Goal: Task Accomplishment & Management: Use online tool/utility

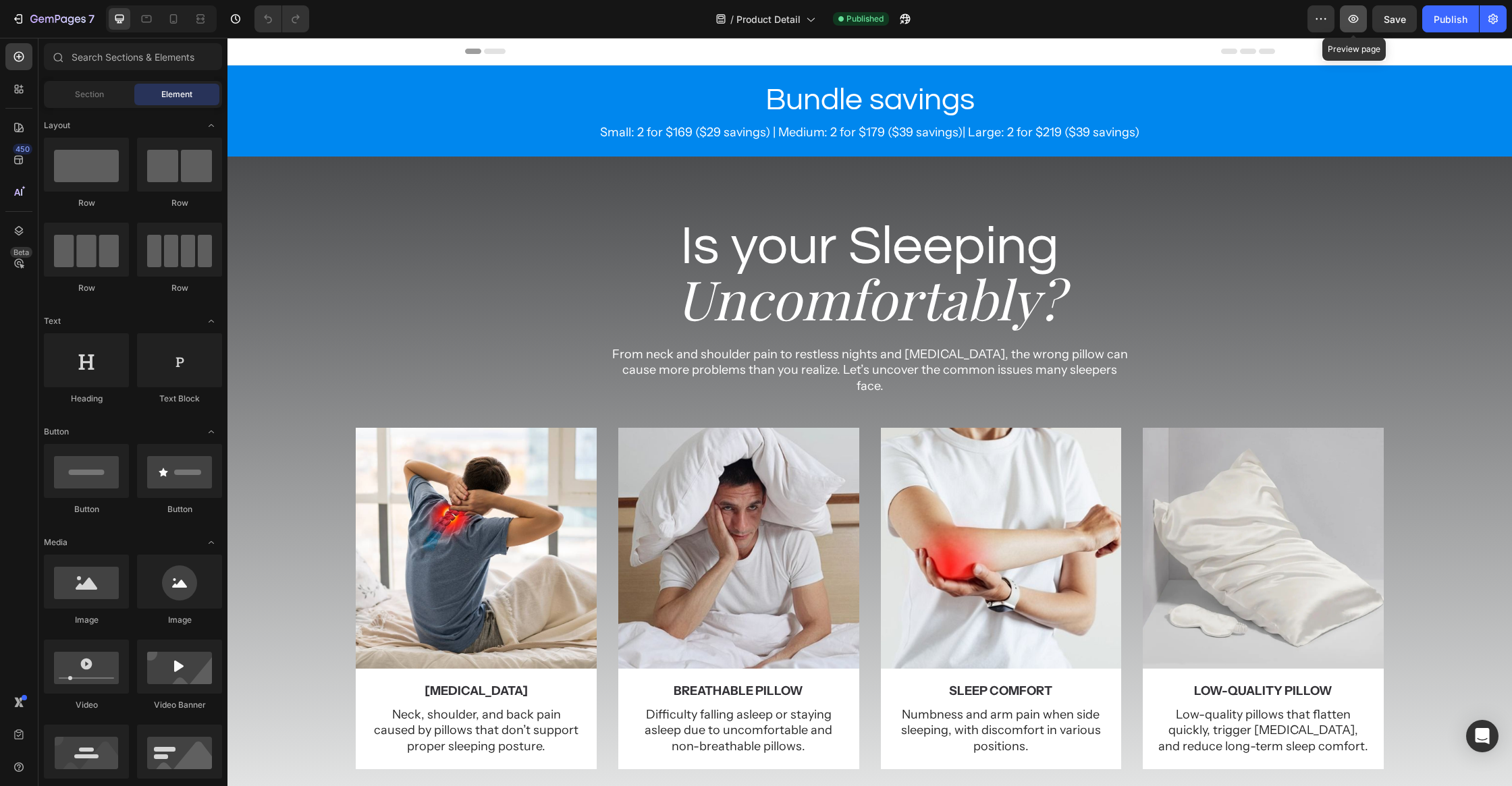
click at [1351, 18] on icon "button" at bounding box center [1353, 18] width 14 height 14
click at [48, 11] on div "7" at bounding box center [62, 19] width 64 height 17
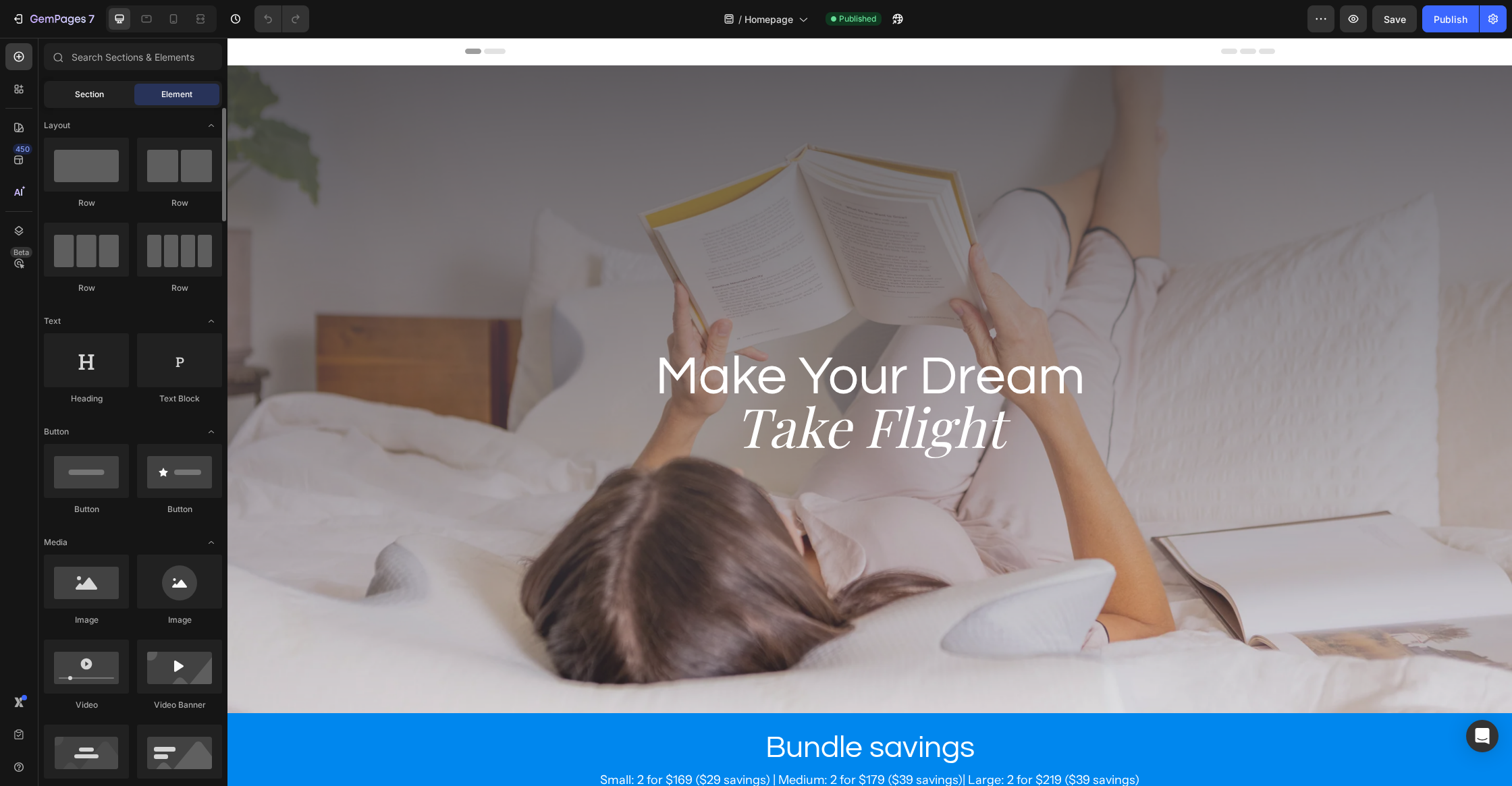
click at [72, 99] on div "Section" at bounding box center [89, 94] width 85 height 21
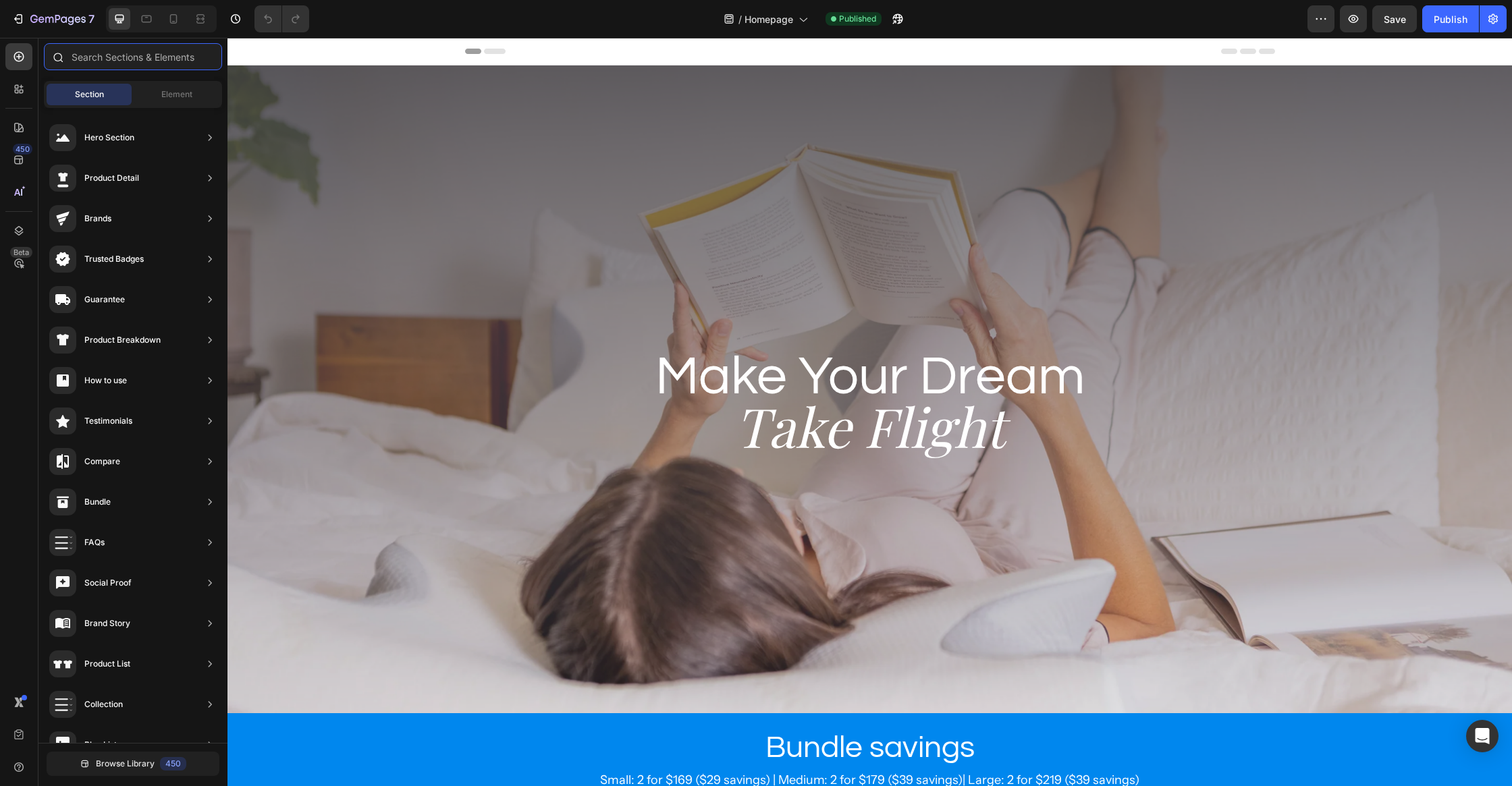
click at [115, 45] on input "text" at bounding box center [132, 56] width 178 height 27
type input "d"
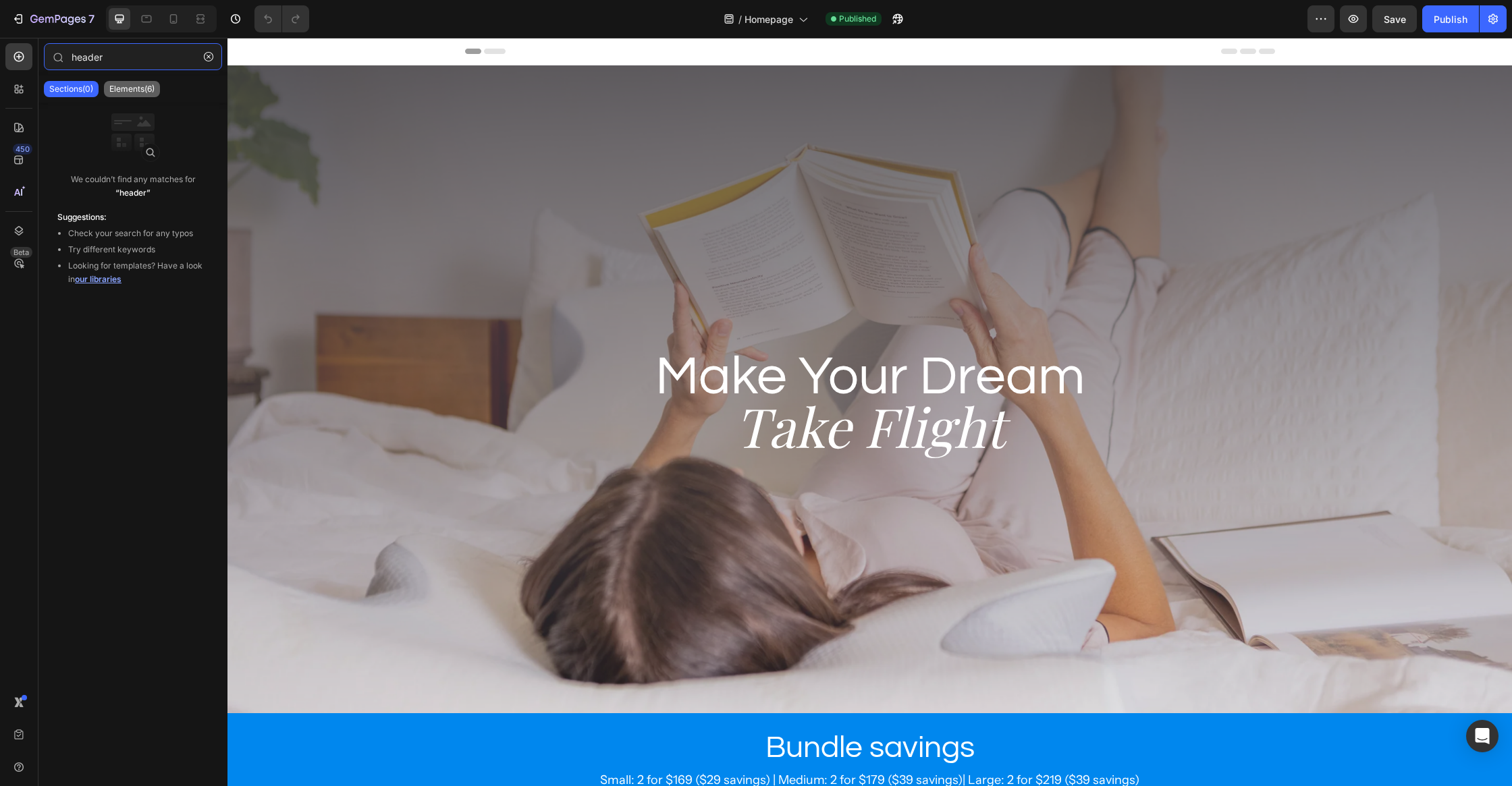
type input "header"
click at [118, 92] on p "Elements(6)" at bounding box center [131, 90] width 45 height 11
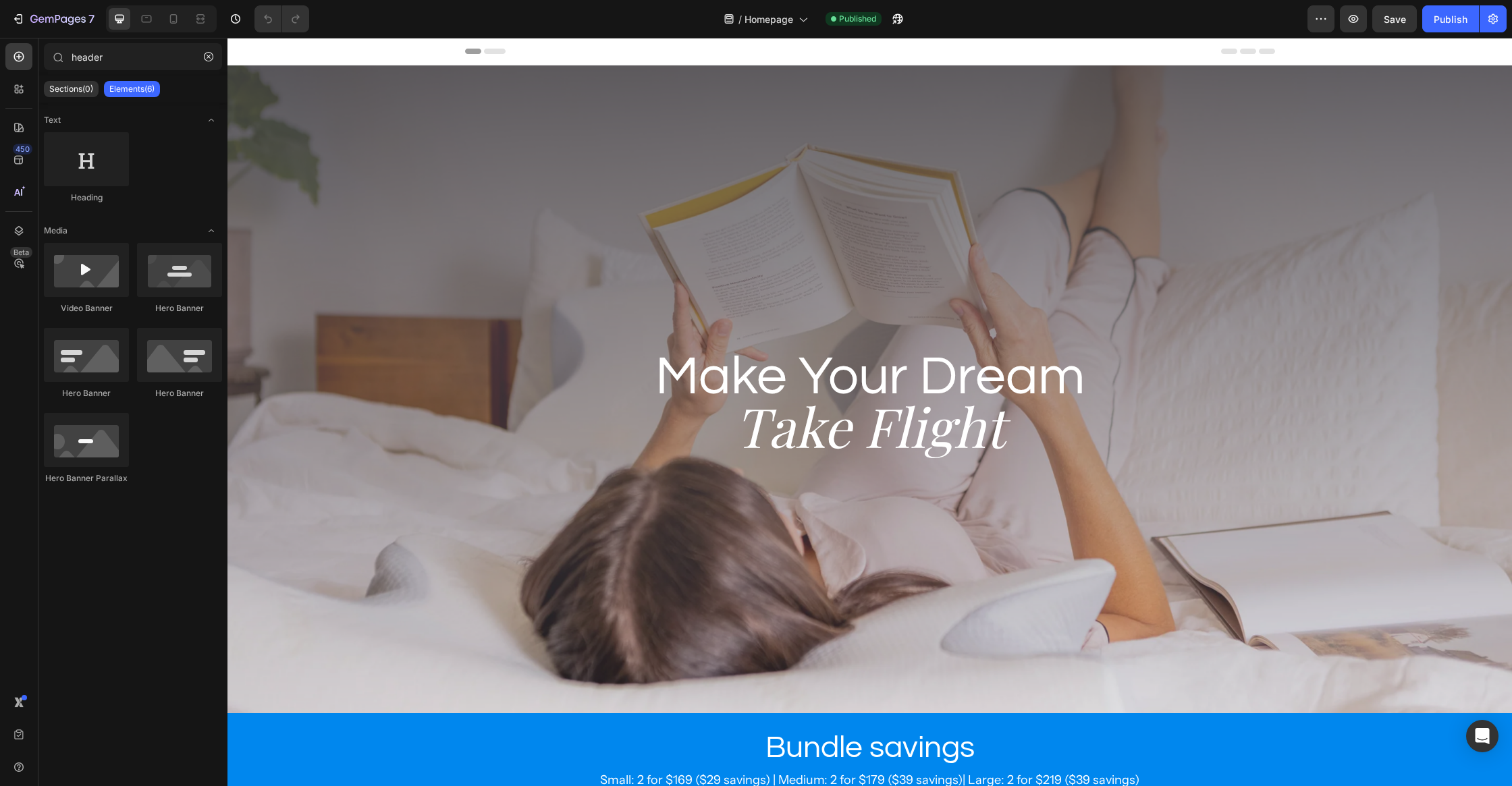
click at [423, 53] on div "Header" at bounding box center [869, 52] width 1285 height 28
click at [276, 53] on span "Header" at bounding box center [268, 51] width 30 height 14
click at [257, 51] on span "Header" at bounding box center [268, 51] width 30 height 14
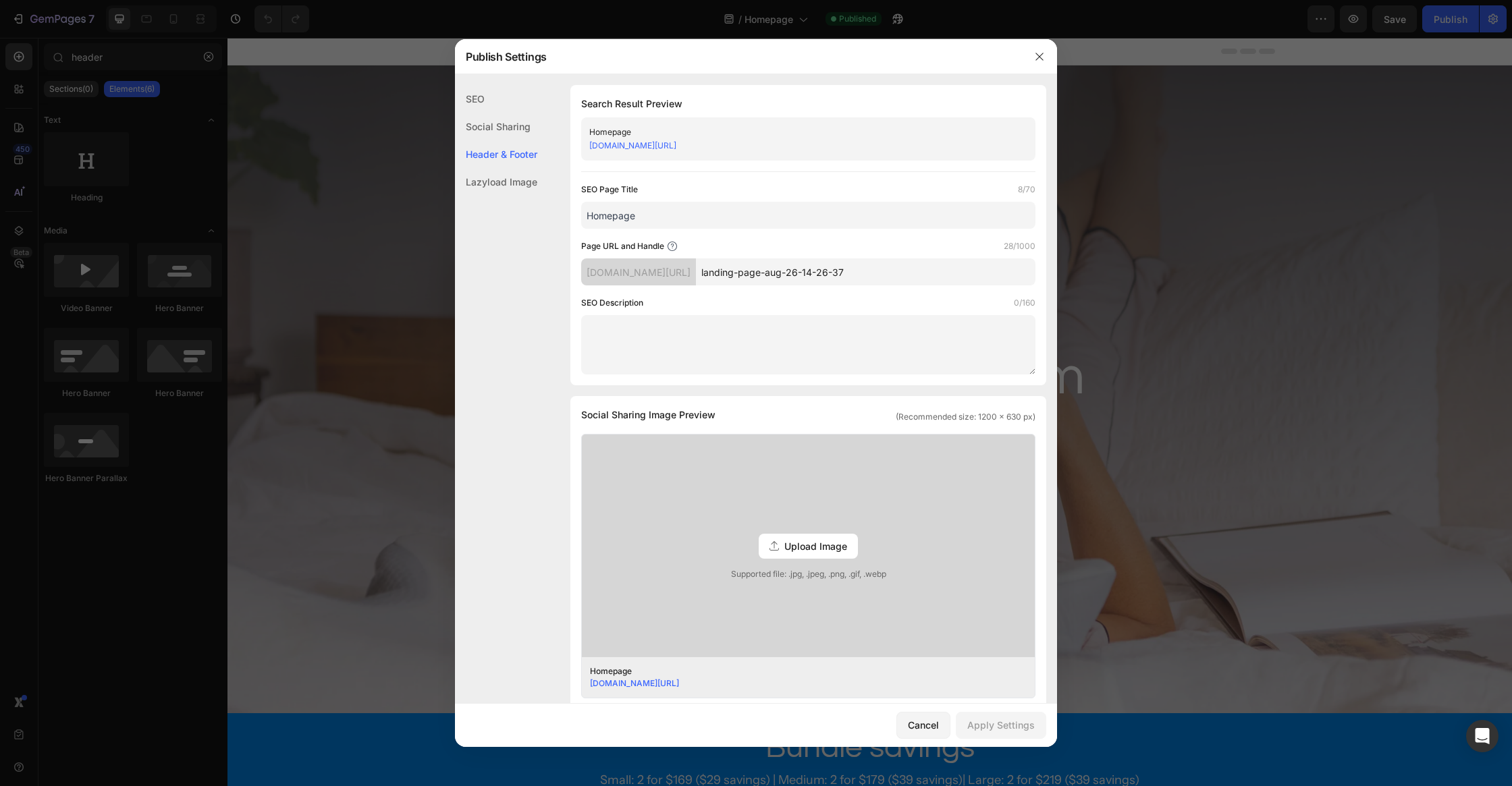
drag, startPoint x: 30, startPoint y: 14, endPoint x: 239, endPoint y: 51, distance: 212.2
click at [239, 51] on div at bounding box center [756, 393] width 1512 height 786
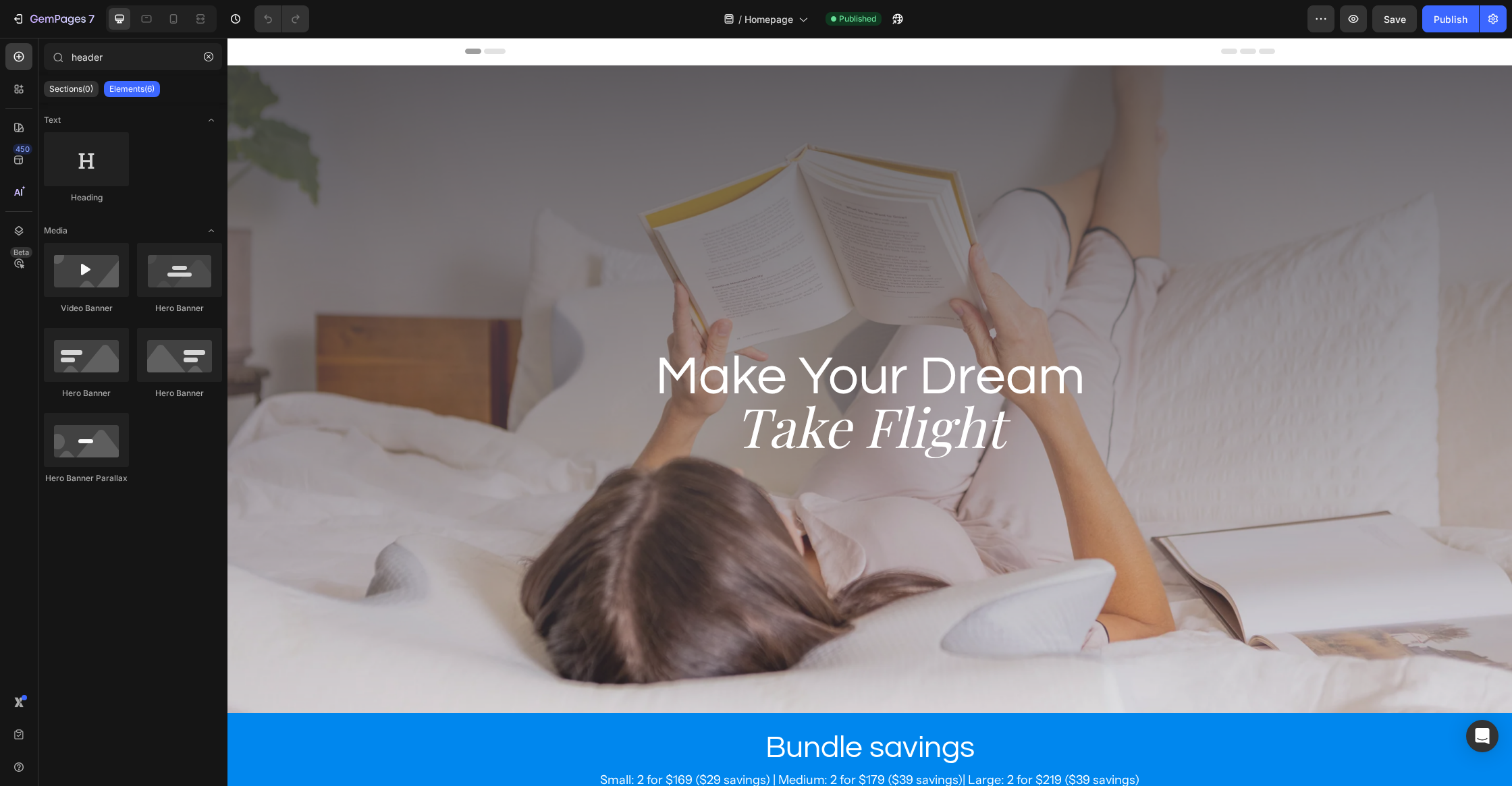
click at [251, 50] on div "Header" at bounding box center [261, 52] width 50 height 17
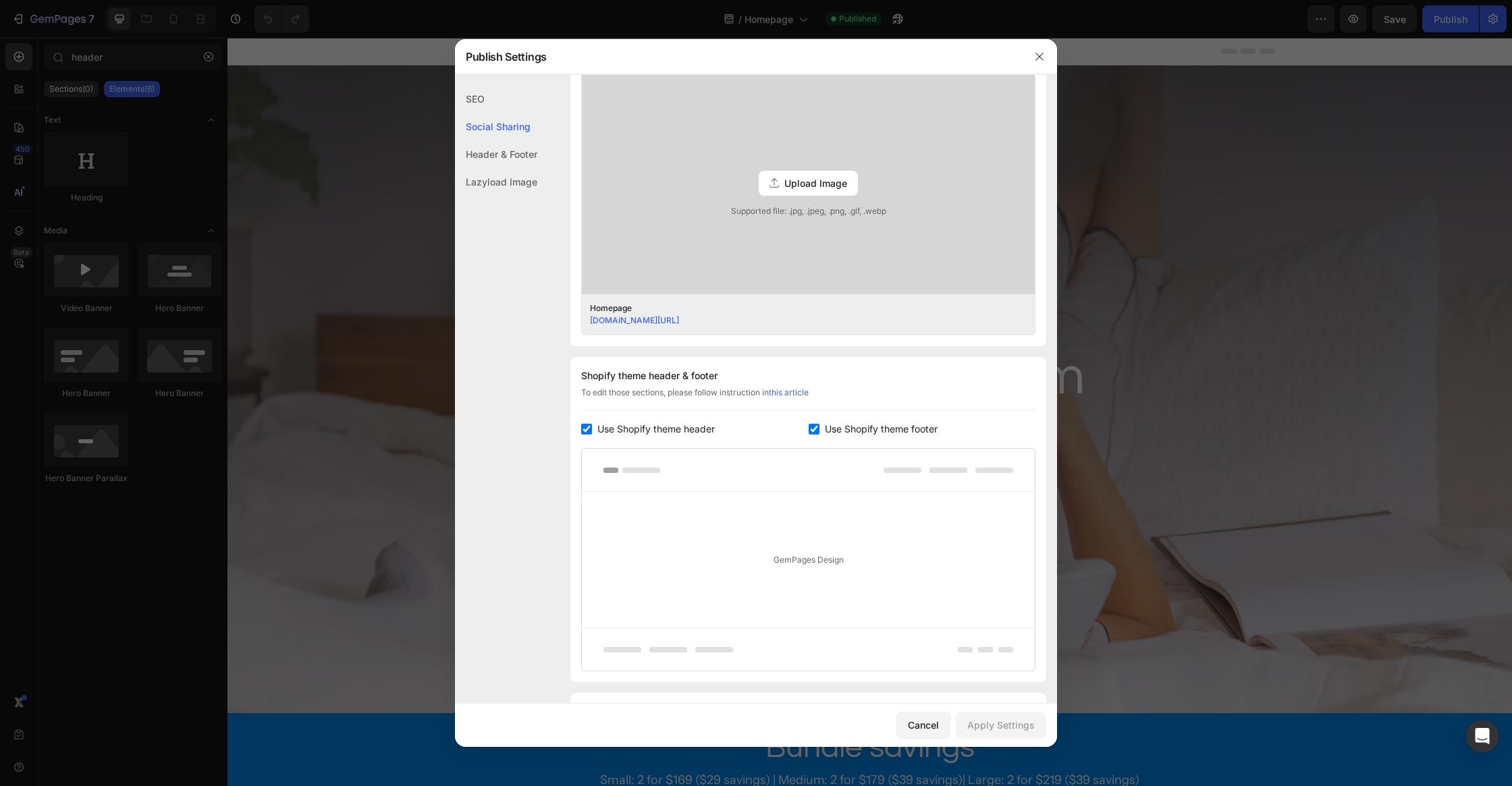
scroll to position [321, 0]
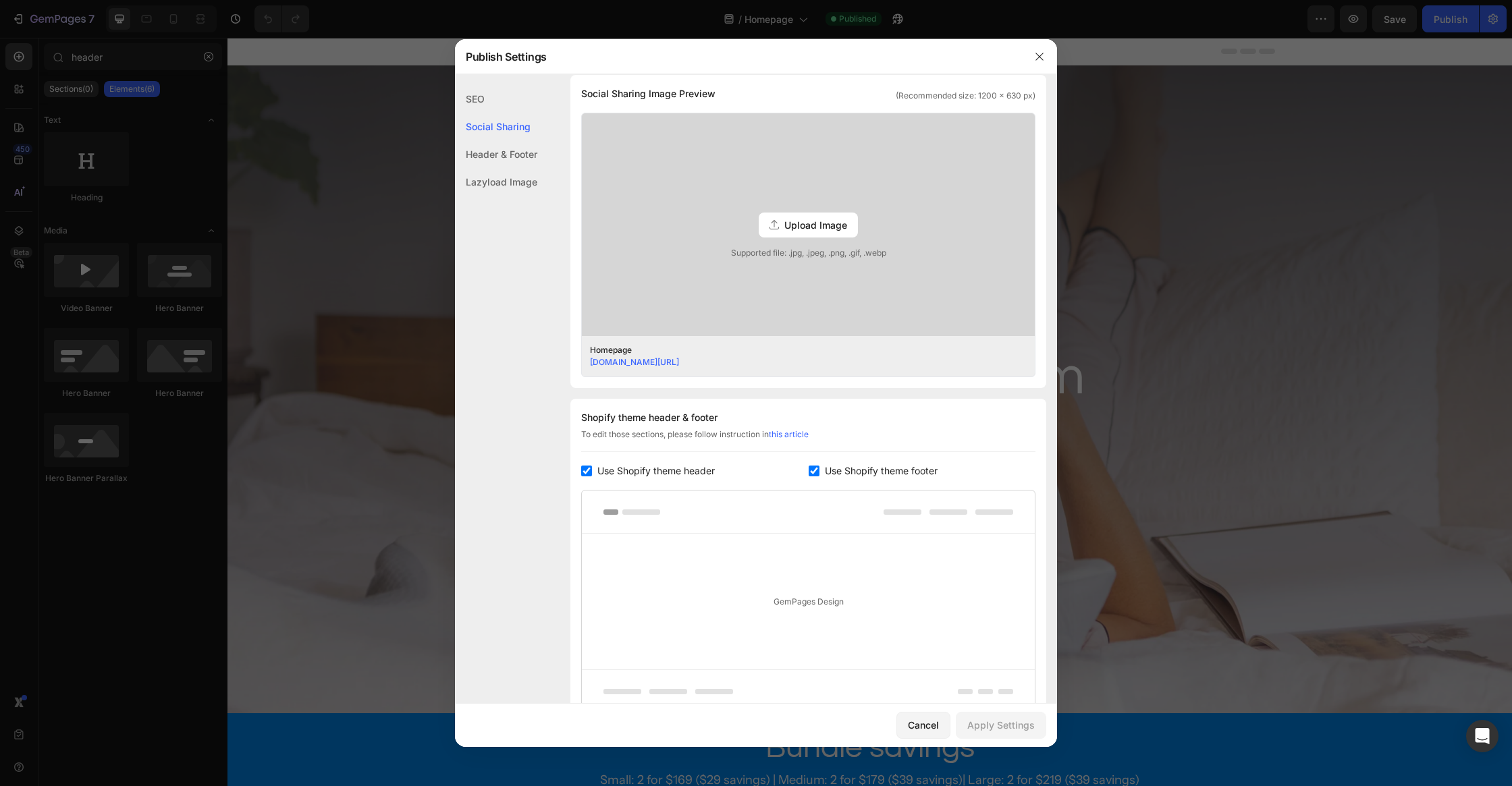
click at [899, 506] on div at bounding box center [808, 512] width 453 height 43
click at [683, 471] on span "Use Shopify theme header" at bounding box center [656, 472] width 117 height 17
click at [681, 476] on span "Use Shopify theme header" at bounding box center [656, 472] width 117 height 17
click at [689, 472] on span "Use Shopify theme header" at bounding box center [656, 472] width 117 height 17
checkbox input "false"
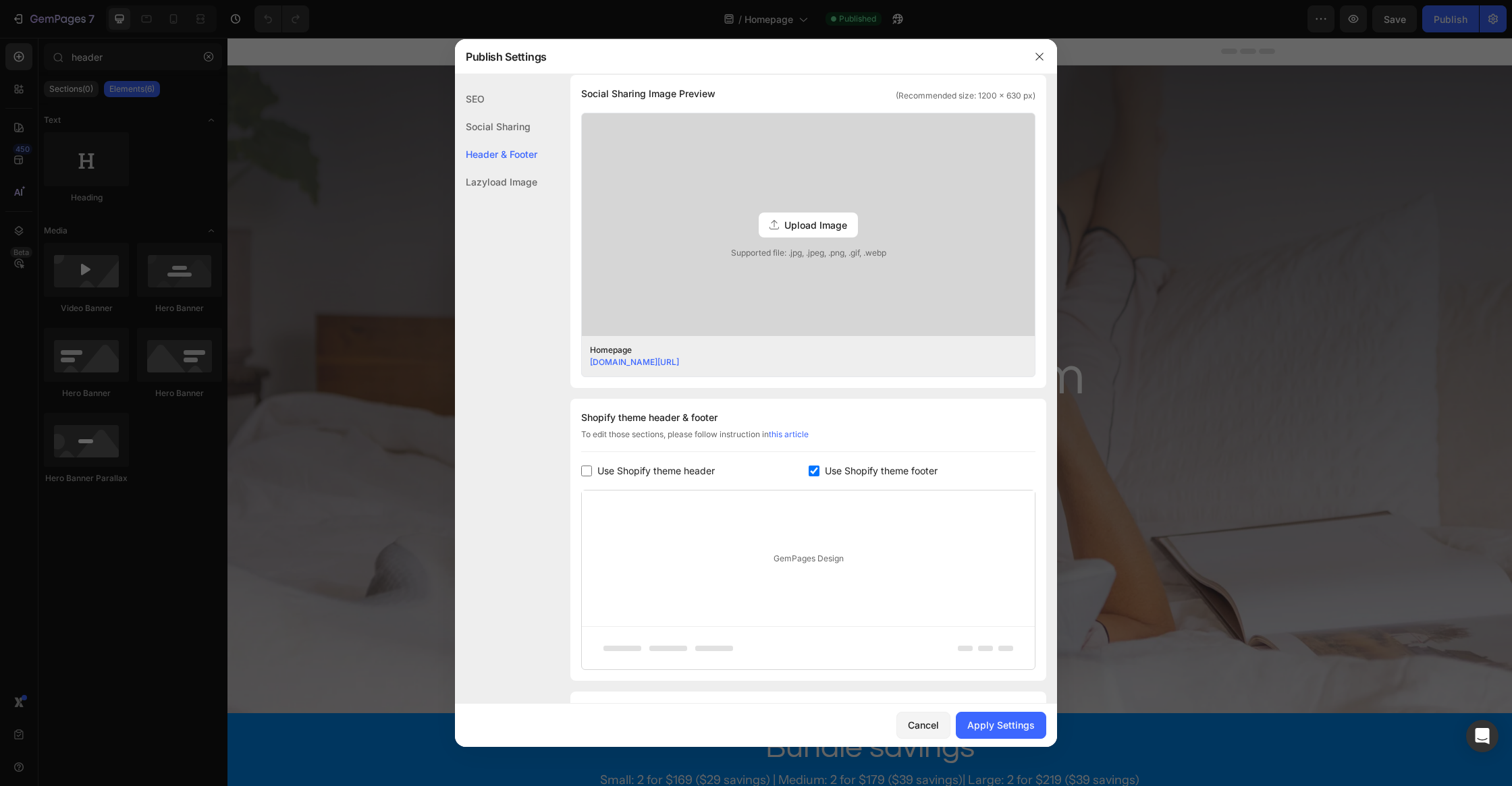
click at [830, 481] on div "Shopify theme header & footer To edit those sections, please follow instruction…" at bounding box center [808, 539] width 476 height 282
click at [833, 474] on span "Use Shopify theme footer" at bounding box center [881, 472] width 113 height 17
checkbox input "false"
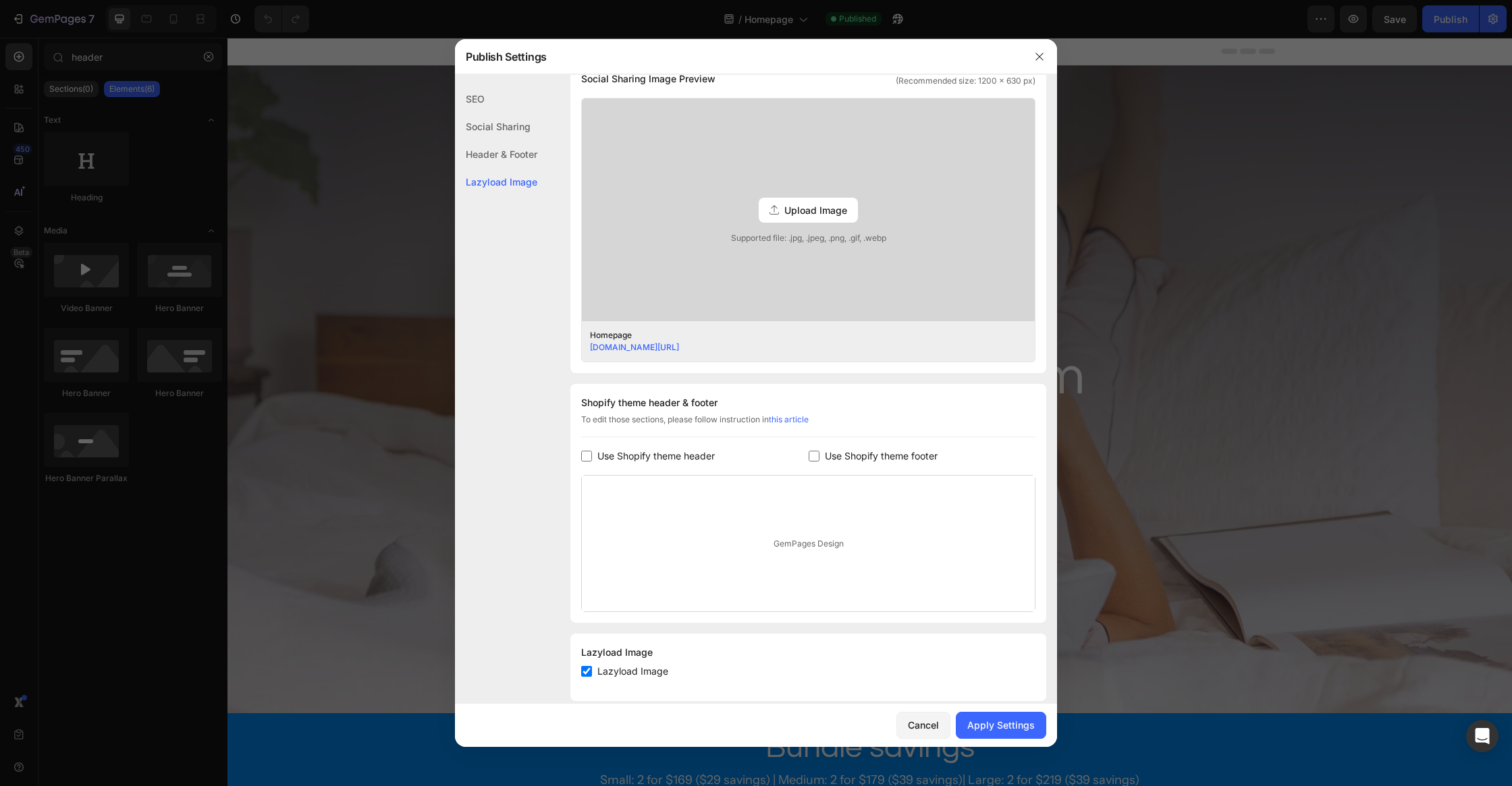
scroll to position [354, 0]
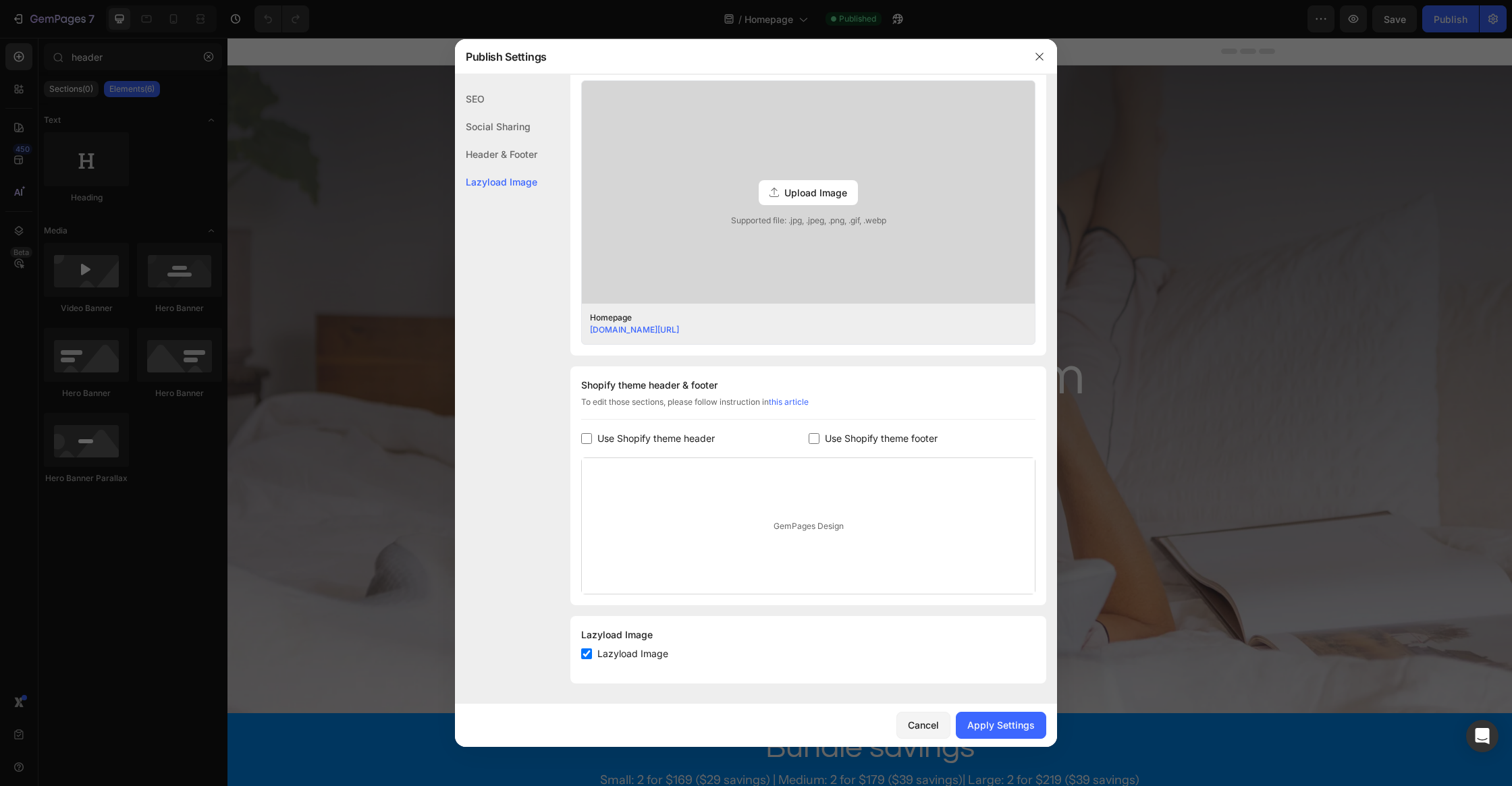
click at [798, 532] on div "GemPages Design" at bounding box center [808, 526] width 453 height 136
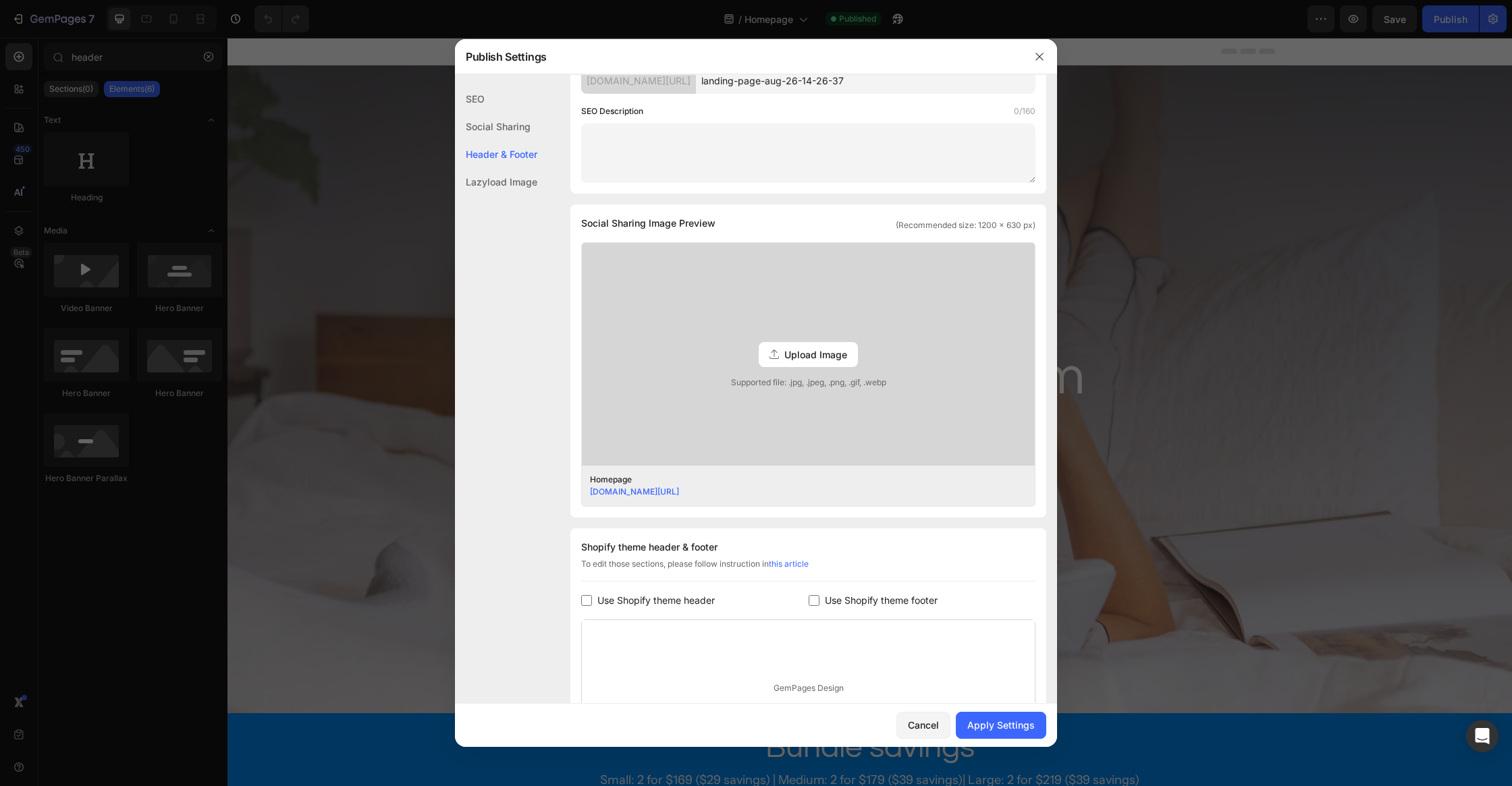
click at [511, 159] on div "Header & Footer" at bounding box center [496, 154] width 82 height 28
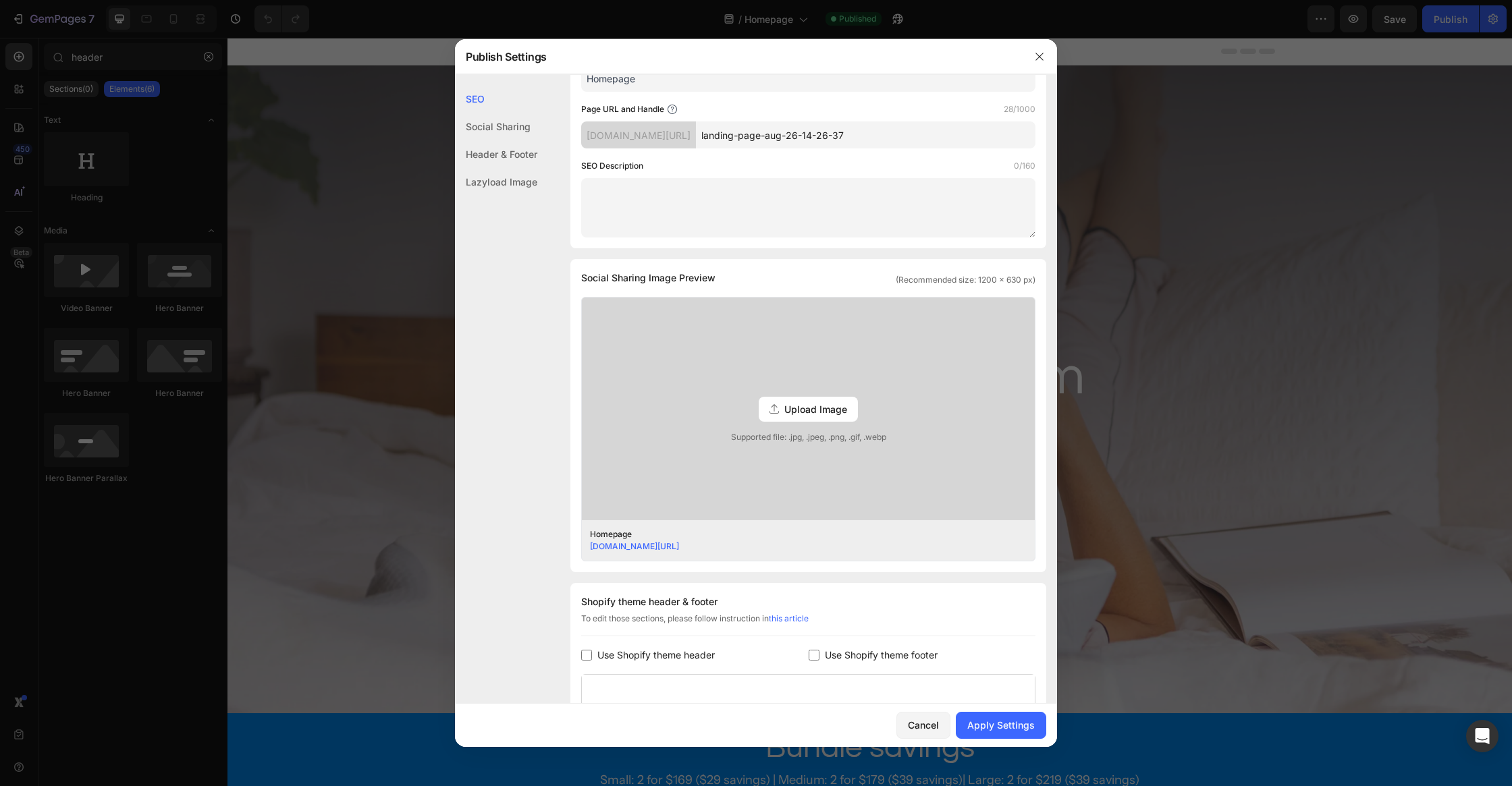
scroll to position [32, 0]
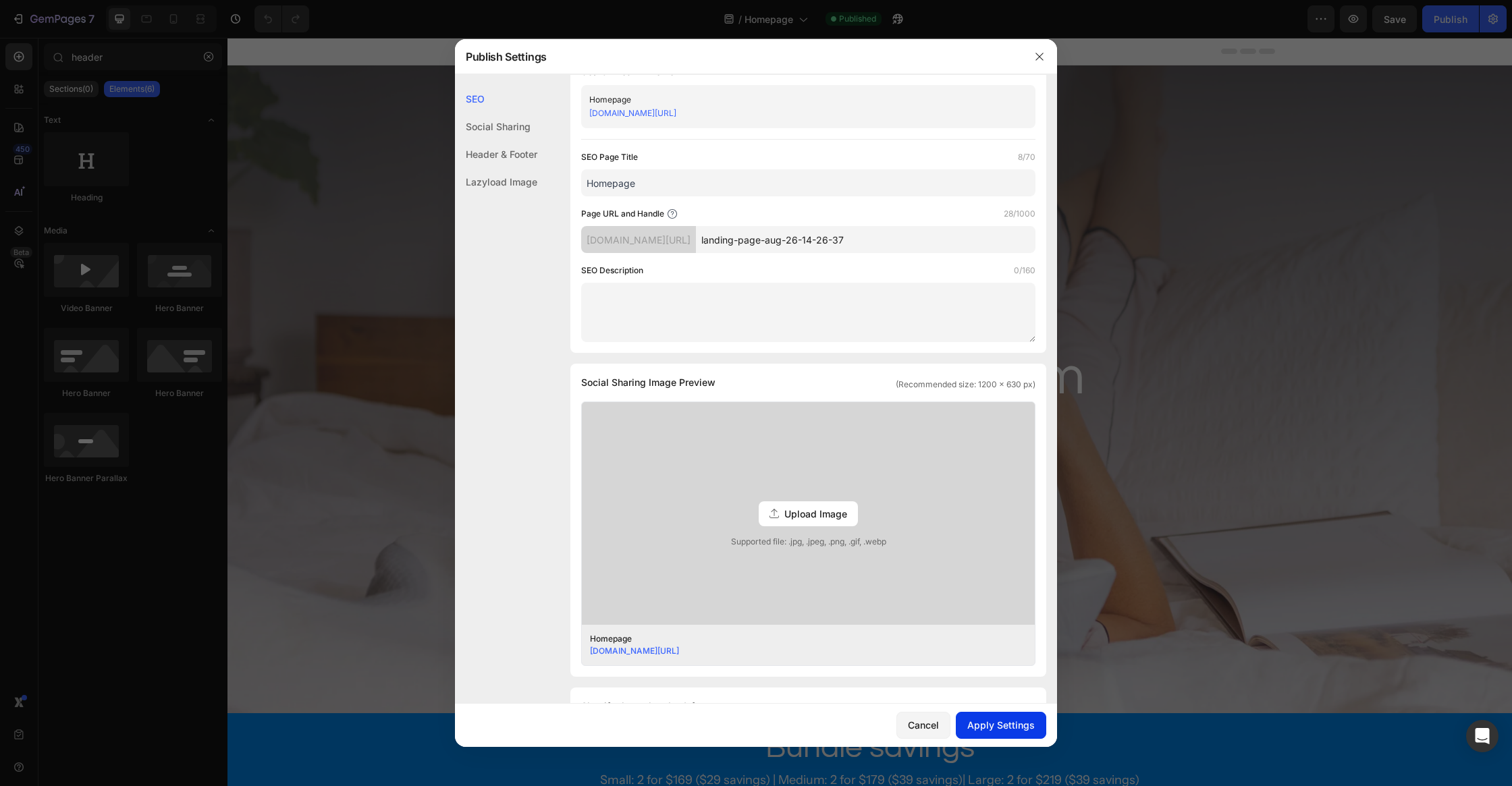
click at [988, 731] on div "Apply Settings" at bounding box center [1001, 725] width 68 height 14
click at [1031, 56] on button "button" at bounding box center [1039, 56] width 21 height 21
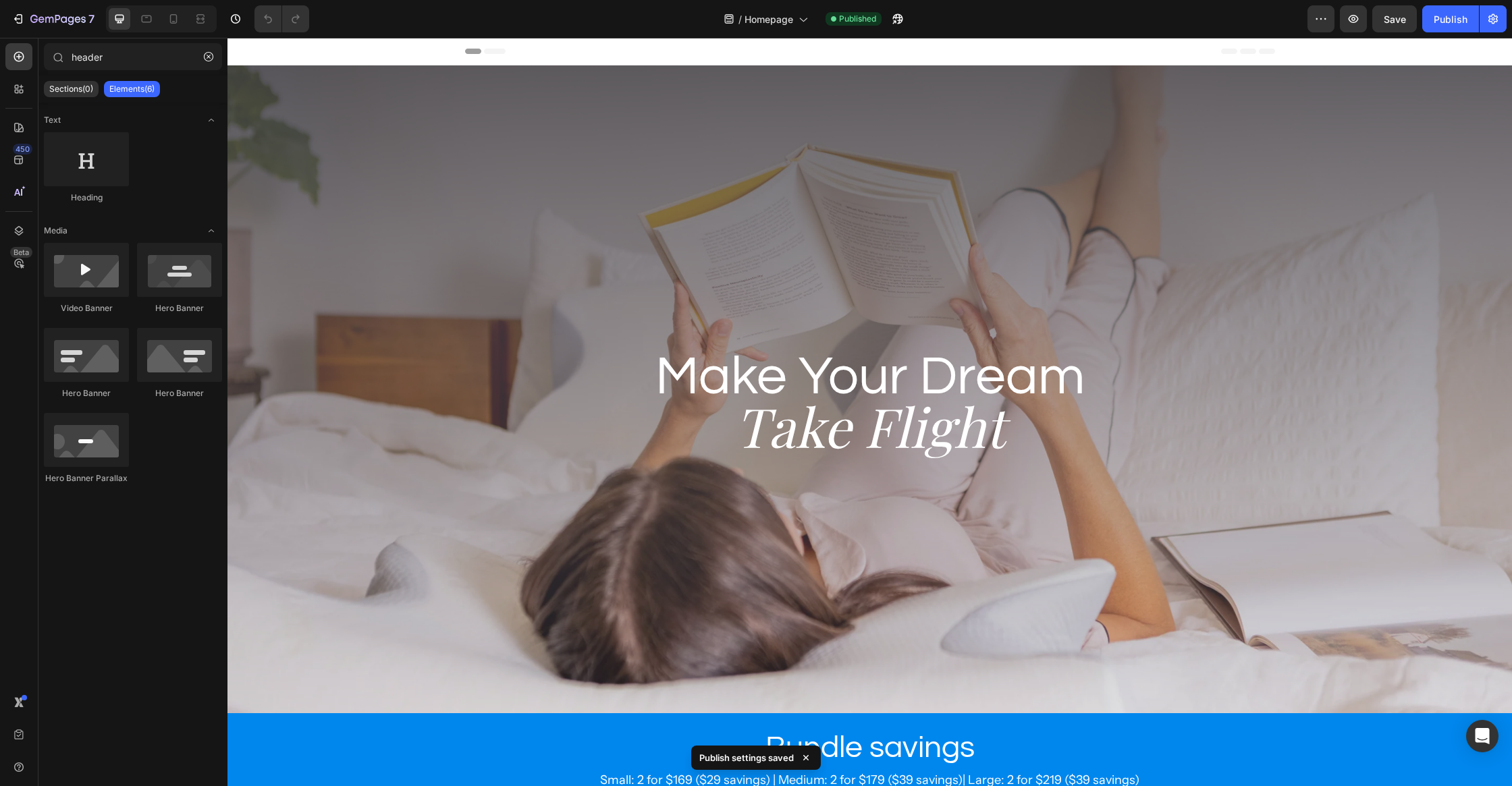
click at [604, 54] on div "Header" at bounding box center [870, 51] width 810 height 27
click at [420, 59] on div "Header" at bounding box center [869, 52] width 1285 height 28
click at [489, 55] on div "Header" at bounding box center [870, 51] width 810 height 27
click at [486, 54] on div "Header" at bounding box center [870, 51] width 810 height 27
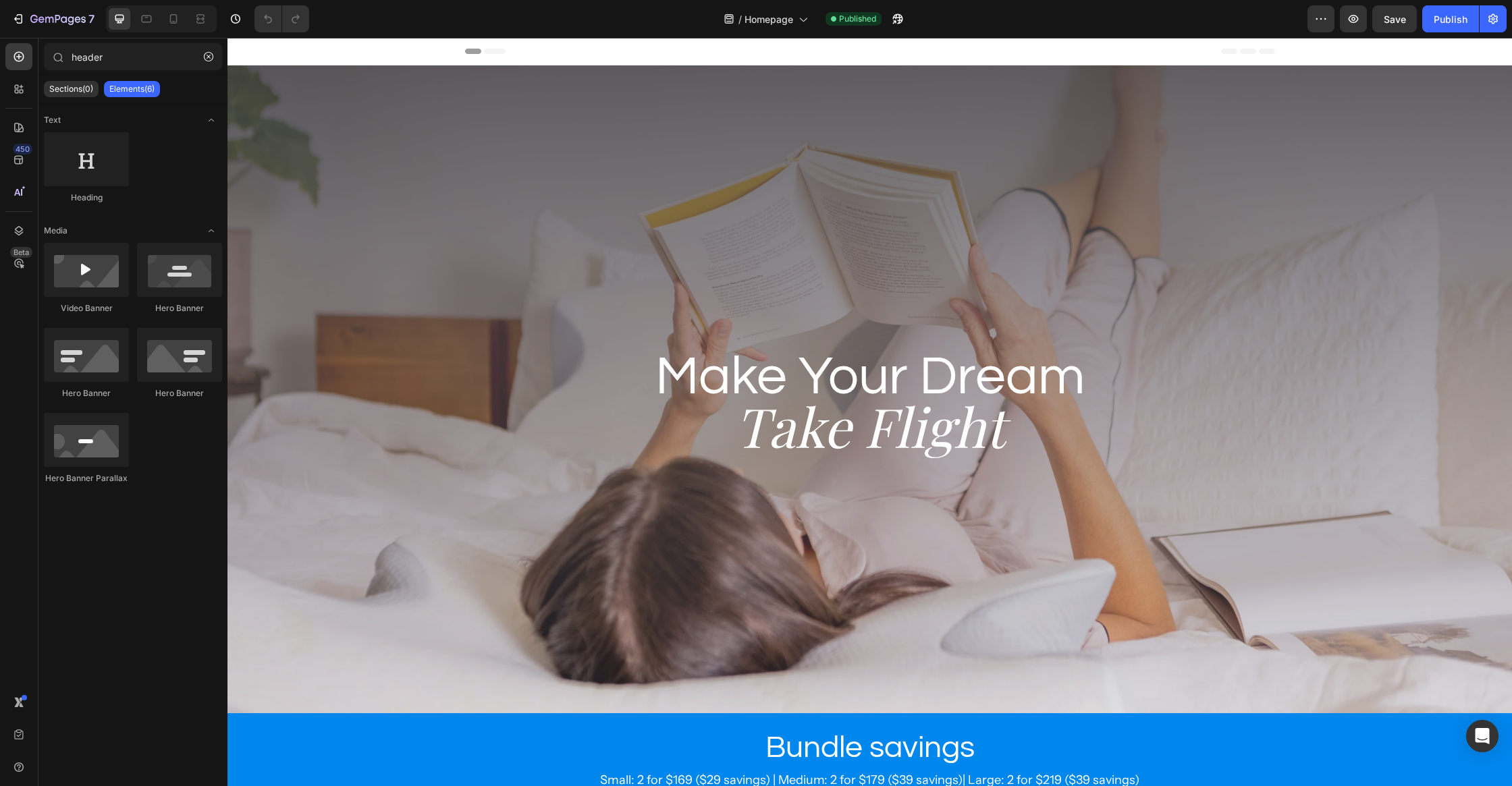
click at [401, 56] on div "Header" at bounding box center [869, 52] width 1285 height 28
click at [274, 48] on span "Header" at bounding box center [268, 51] width 30 height 14
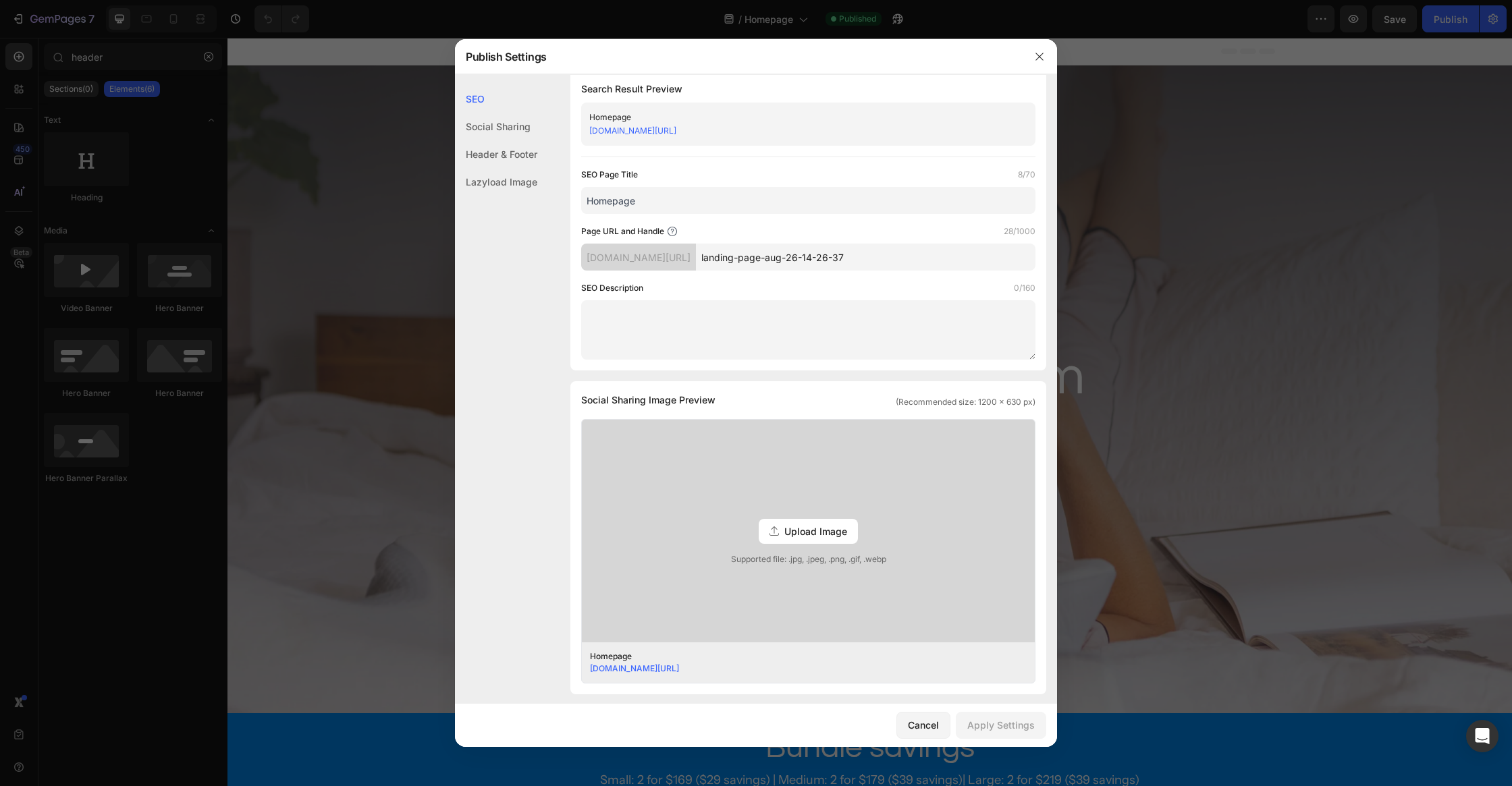
scroll to position [0, 0]
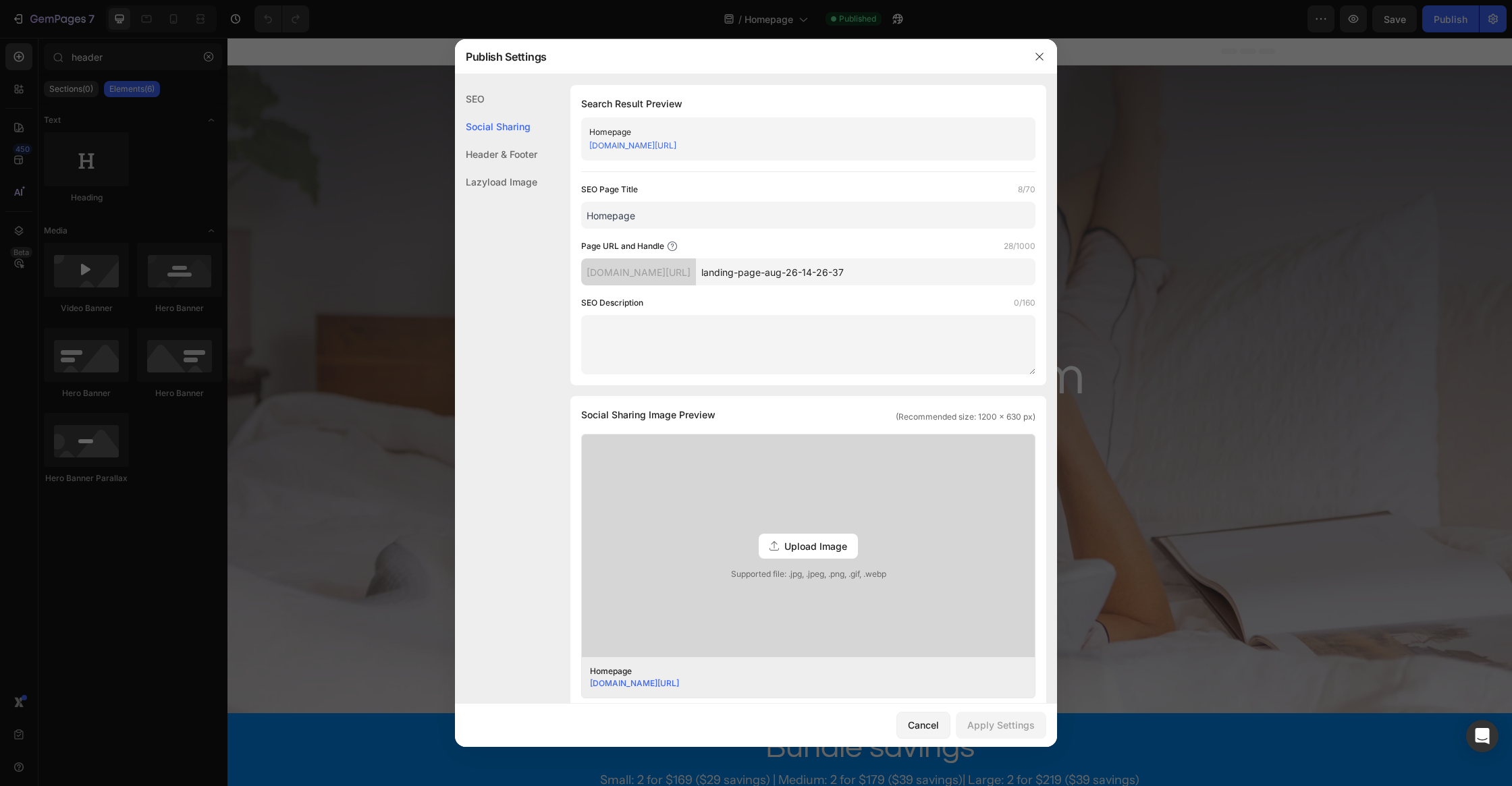
click at [809, 219] on input "Homepage" at bounding box center [808, 215] width 454 height 27
click at [535, 239] on div "SEO Social Sharing Header & Footer Lazyload Image" at bounding box center [496, 439] width 82 height 708
click at [508, 168] on div "Header & Footer" at bounding box center [496, 182] width 82 height 28
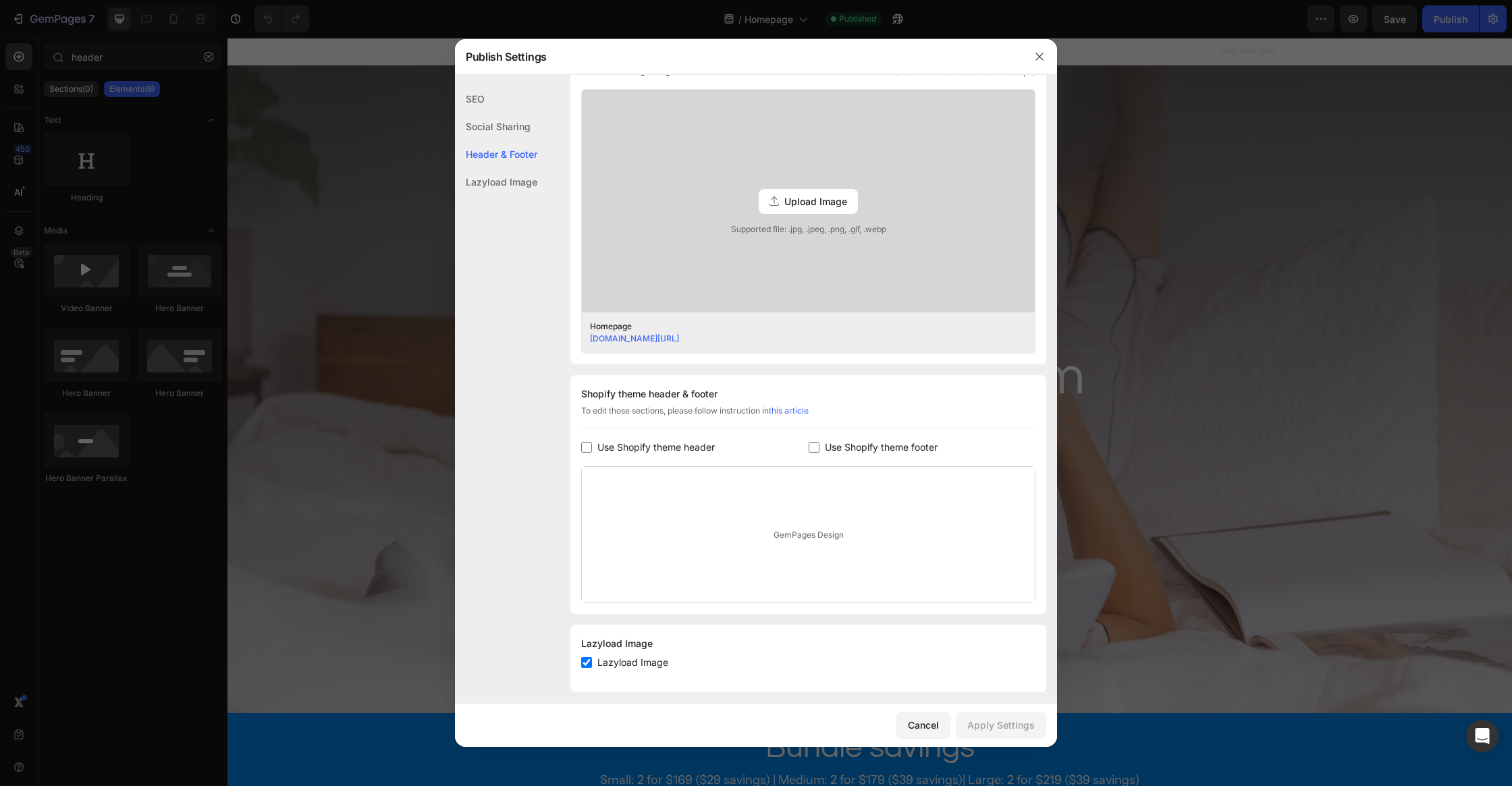
scroll to position [354, 0]
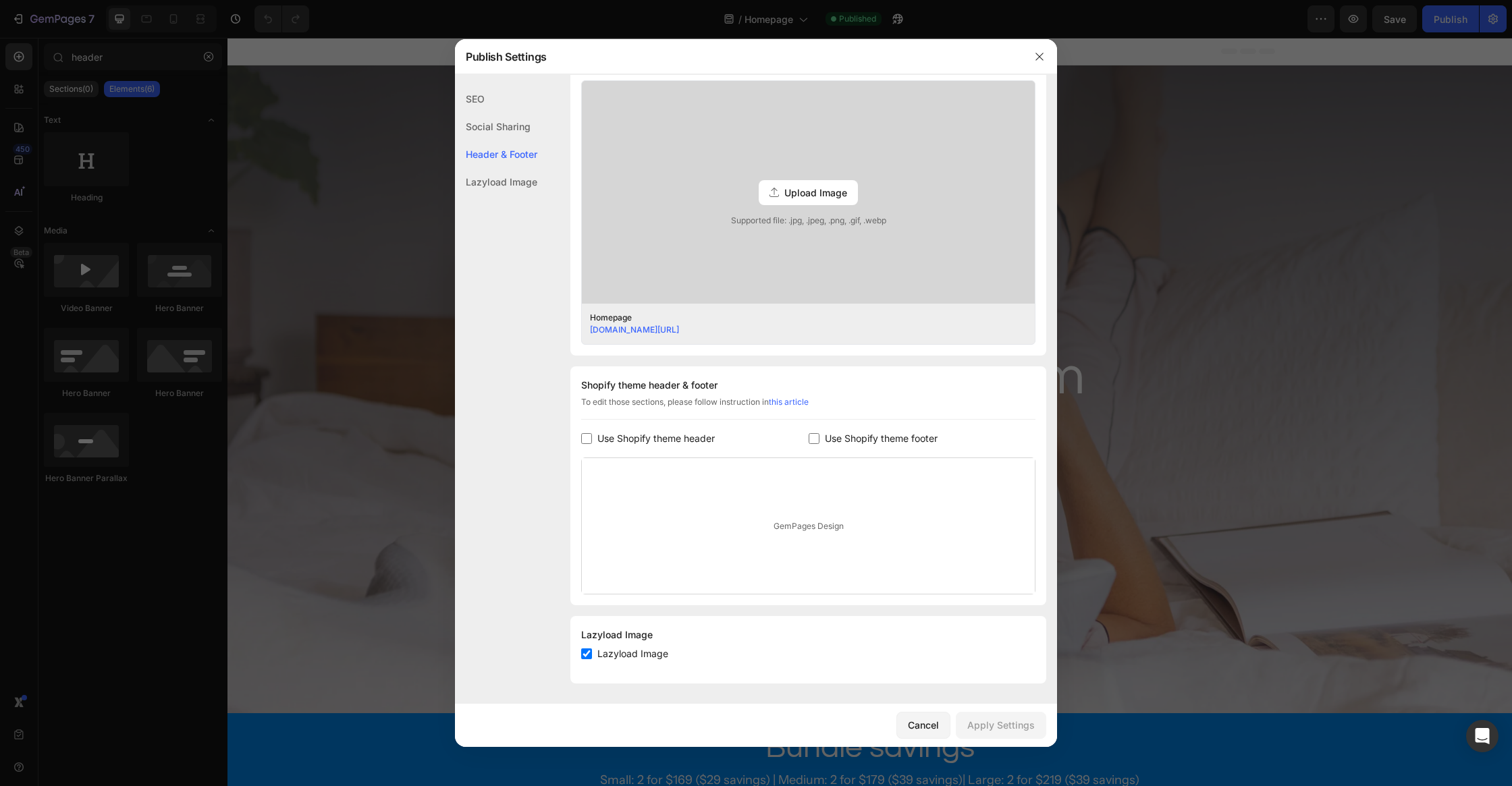
click at [829, 531] on div "GemPages Design" at bounding box center [808, 526] width 453 height 136
click at [1039, 56] on icon "button" at bounding box center [1039, 56] width 7 height 7
